Goal: Task Accomplishment & Management: Manage account settings

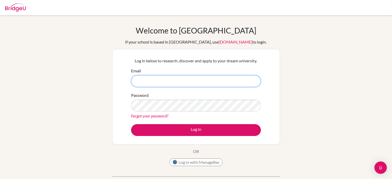
click at [187, 83] on input "Email" at bounding box center [196, 81] width 130 height 12
type input "[EMAIL_ADDRESS][PERSON_NAME][DOMAIN_NAME]"
click at [229, 78] on input "[EMAIL_ADDRESS][PERSON_NAME][DOMAIN_NAME]" at bounding box center [196, 81] width 130 height 12
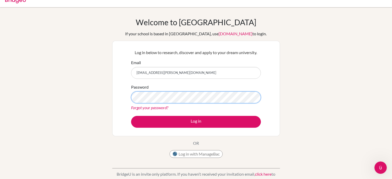
scroll to position [8, 0]
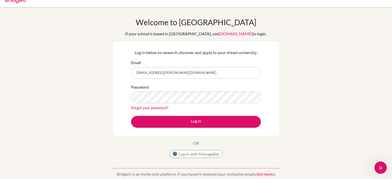
click at [151, 108] on link "Forgot your password?" at bounding box center [149, 107] width 37 height 5
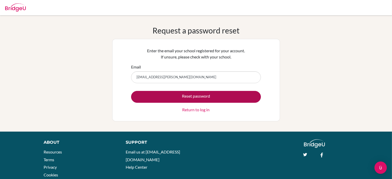
type input "[EMAIL_ADDRESS][PERSON_NAME][DOMAIN_NAME]"
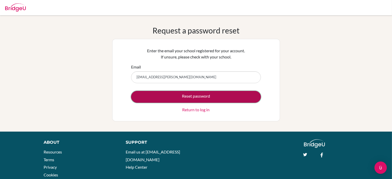
click at [163, 97] on button "Reset password" at bounding box center [196, 97] width 130 height 12
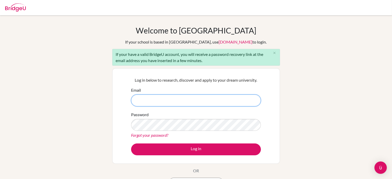
click at [145, 100] on input "Email" at bounding box center [196, 101] width 130 height 12
type input "[EMAIL_ADDRESS][PERSON_NAME][DOMAIN_NAME]"
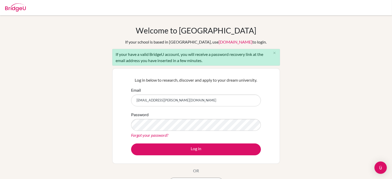
click at [96, 102] on div "Welcome to [GEOGRAPHIC_DATA] If your school is based in [GEOGRAPHIC_DATA], use …" at bounding box center [196, 120] width 392 height 188
click at [276, 53] on icon "close" at bounding box center [275, 53] width 4 height 4
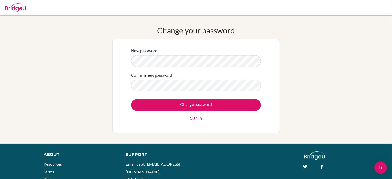
click at [116, 67] on div "New password Confirm new password Change password Sign in" at bounding box center [196, 86] width 168 height 95
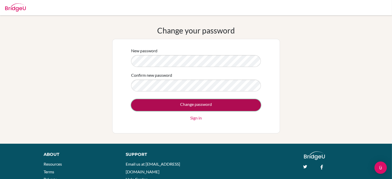
drag, startPoint x: 189, startPoint y: 106, endPoint x: 169, endPoint y: 109, distance: 20.5
click at [169, 109] on input "Change password" at bounding box center [196, 105] width 130 height 12
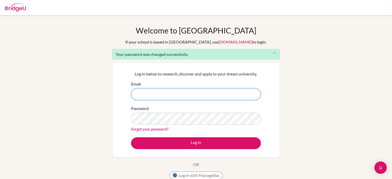
click at [180, 92] on input "Email" at bounding box center [196, 95] width 130 height 12
type input "[EMAIL_ADDRESS][PERSON_NAME][DOMAIN_NAME]"
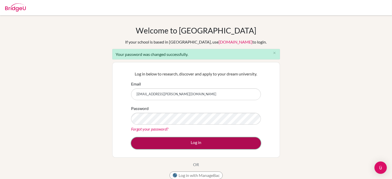
click at [191, 145] on button "Log in" at bounding box center [196, 144] width 130 height 12
